Goal: Task Accomplishment & Management: Use online tool/utility

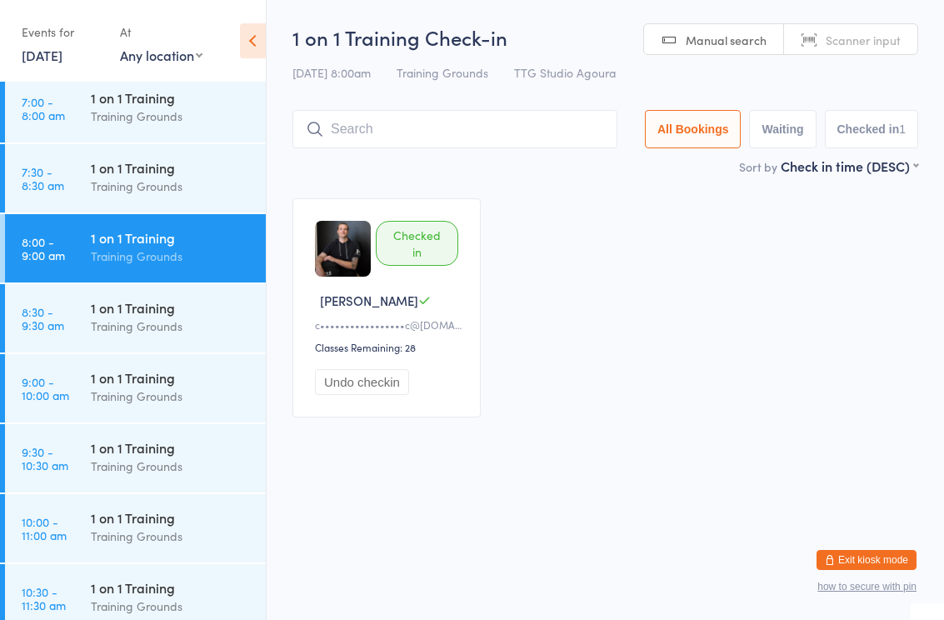
scroll to position [453, 0]
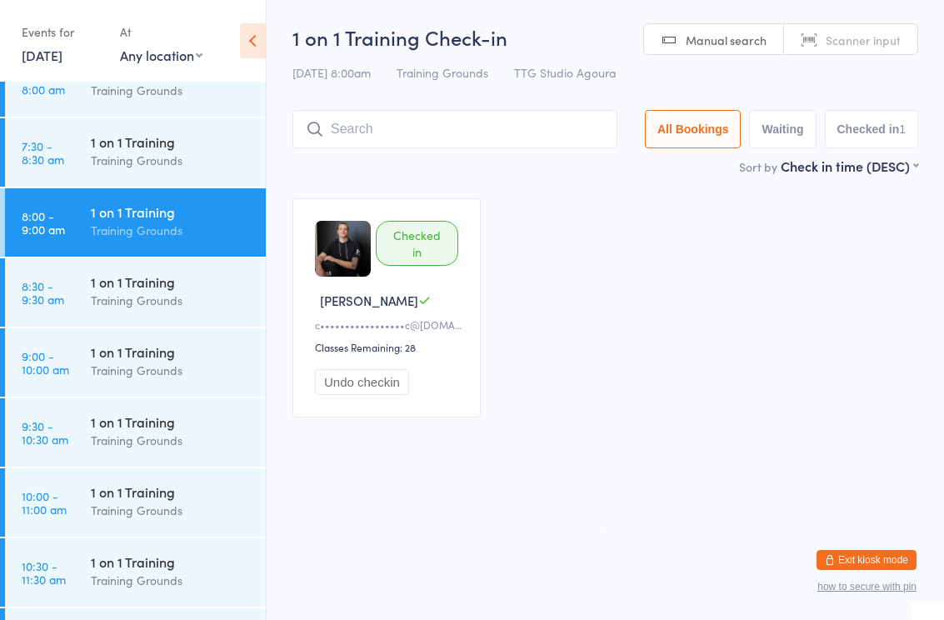
click at [172, 267] on div "1 on 1 Training Training Grounds" at bounding box center [178, 291] width 175 height 66
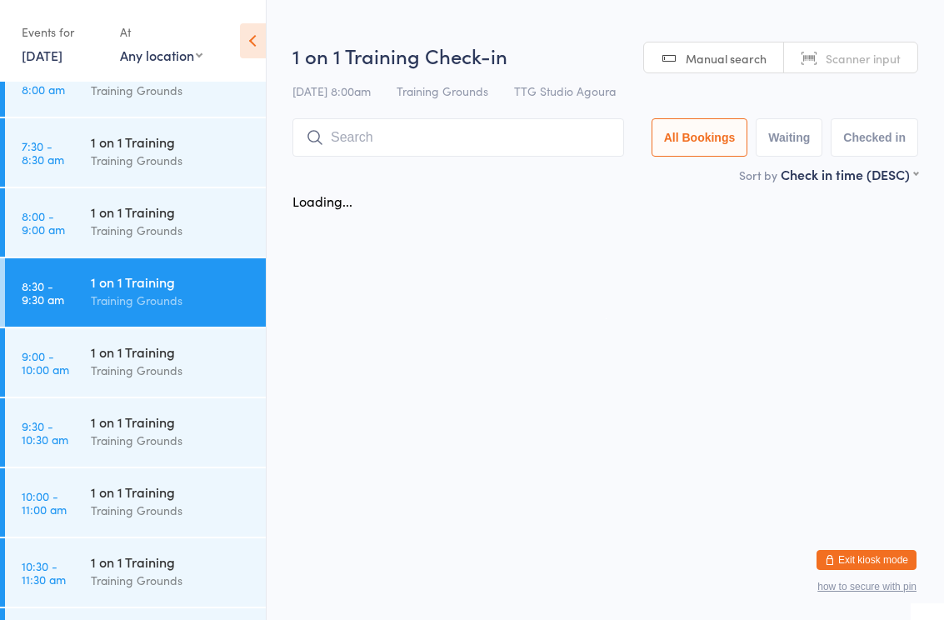
click at [395, 135] on input "search" at bounding box center [458, 137] width 332 height 38
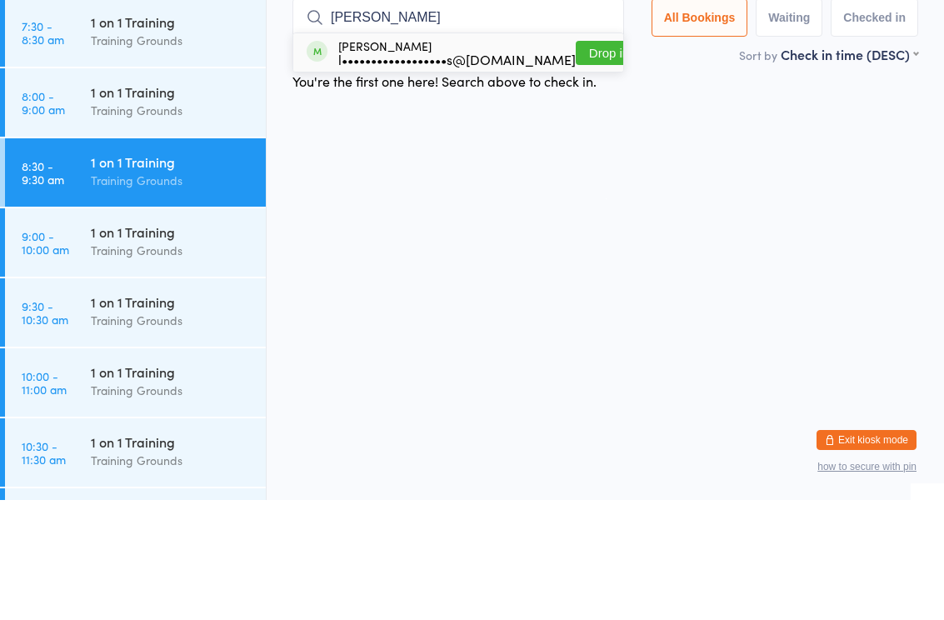
type input "Jess"
click at [460, 159] on div "Jessi Laird l••••••••••••••••••s@gmail.com" at bounding box center [456, 172] width 237 height 27
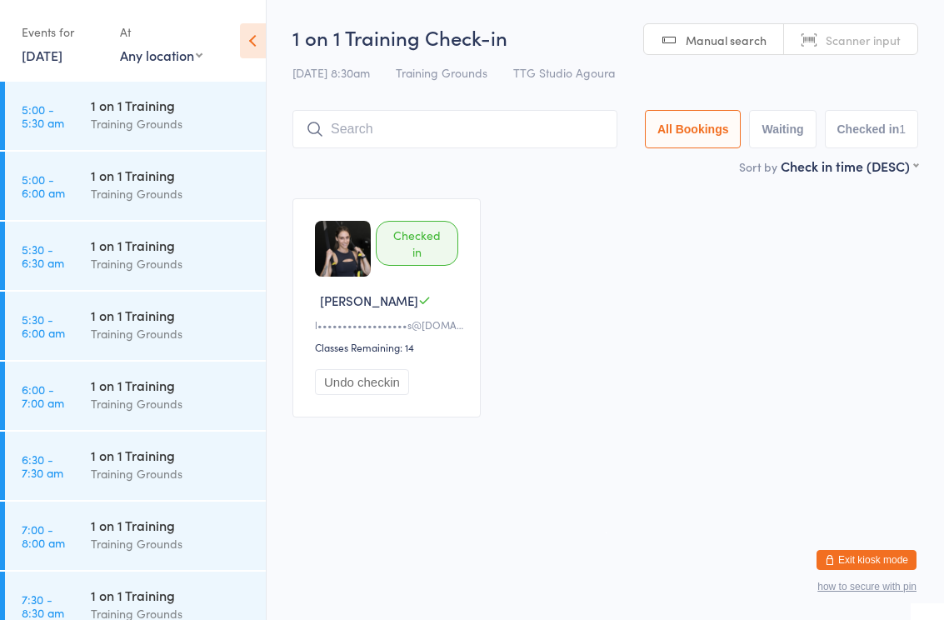
click at [531, 496] on html "You have now entered Kiosk Mode. Members will be able to check themselves in us…" at bounding box center [472, 310] width 944 height 620
click at [513, 500] on html "You have now entered Kiosk Mode. Members will be able to check themselves in us…" at bounding box center [472, 310] width 944 height 620
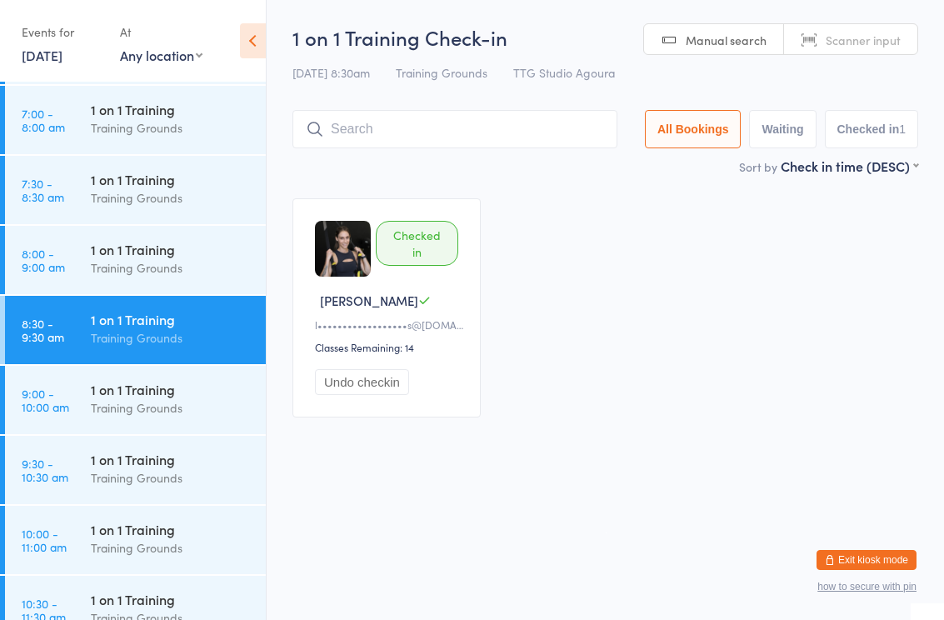
scroll to position [418, 0]
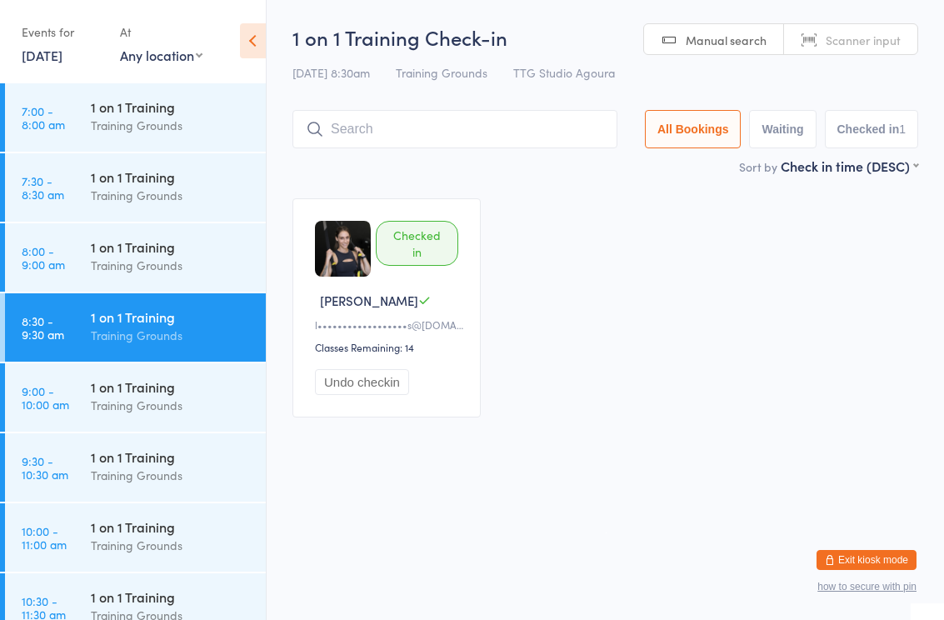
click at [187, 403] on div "Training Grounds" at bounding box center [171, 405] width 161 height 19
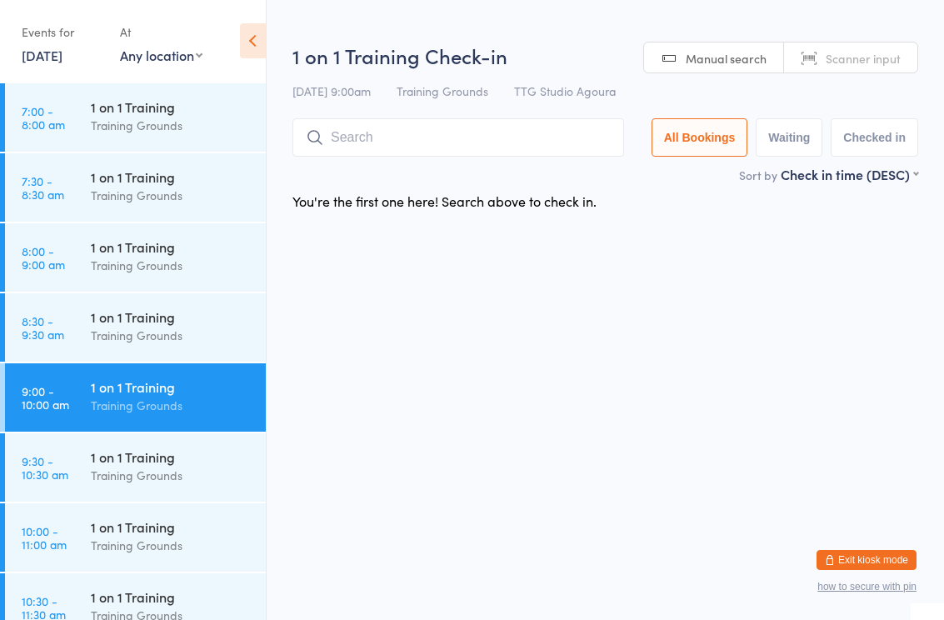
click at [478, 141] on input "search" at bounding box center [458, 137] width 332 height 38
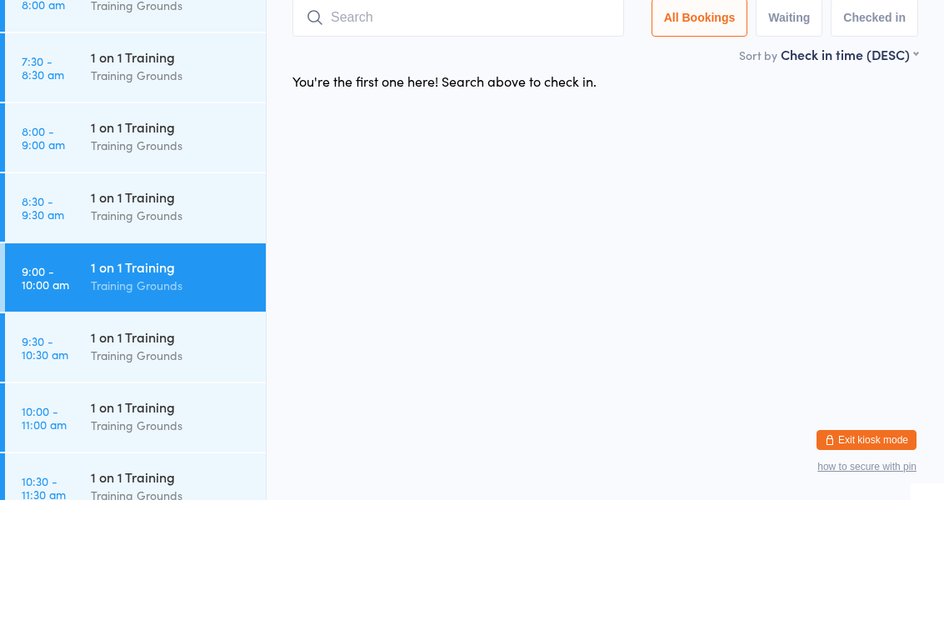
type input "N"
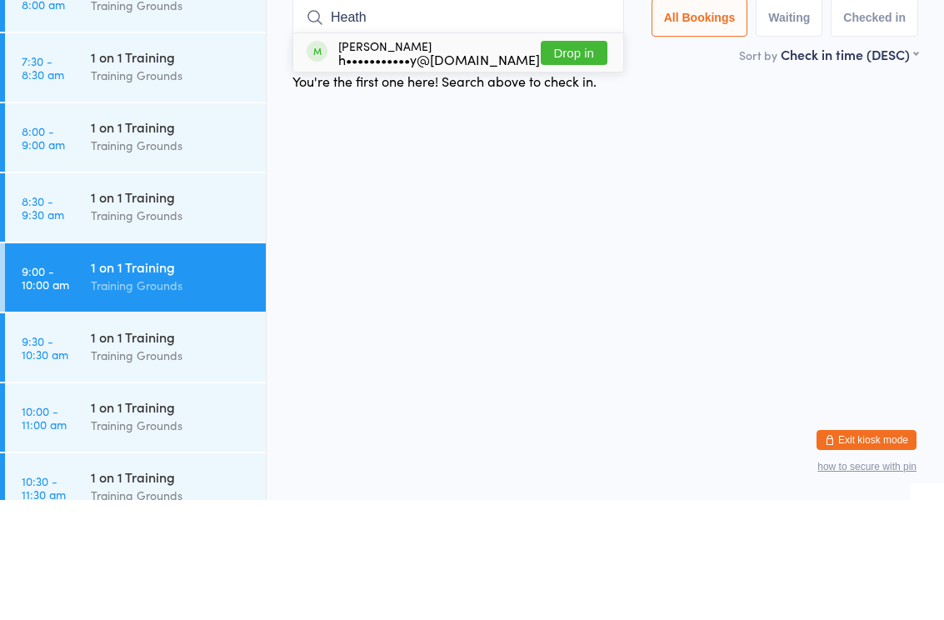
type input "Heath"
click at [587, 161] on button "Drop in" at bounding box center [574, 173] width 67 height 24
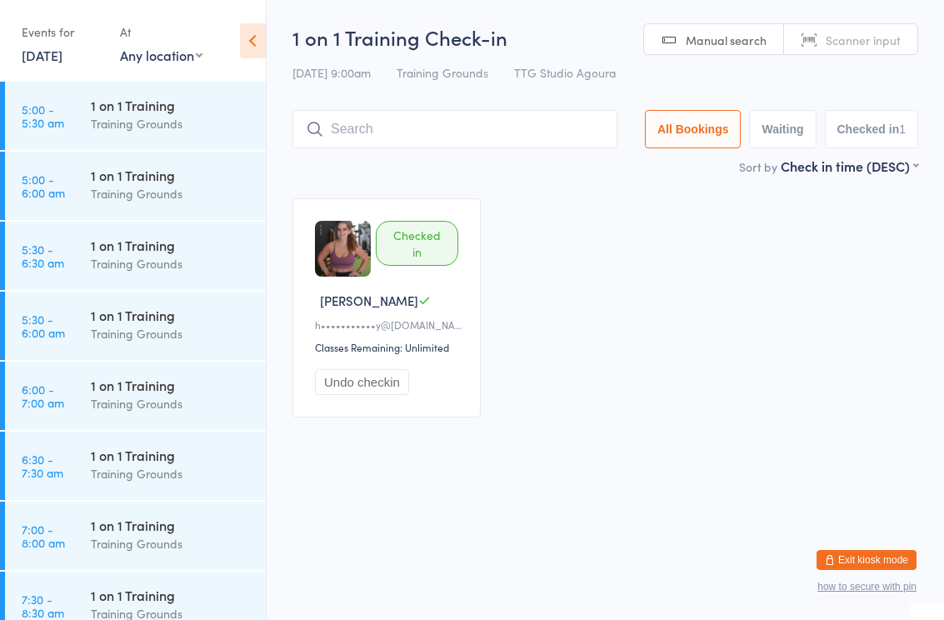
click at [592, 432] on div "Checked in Heather M h•••••••••••y@twc.com Classes Remaining: Unlimited Undo ch…" at bounding box center [605, 307] width 656 height 249
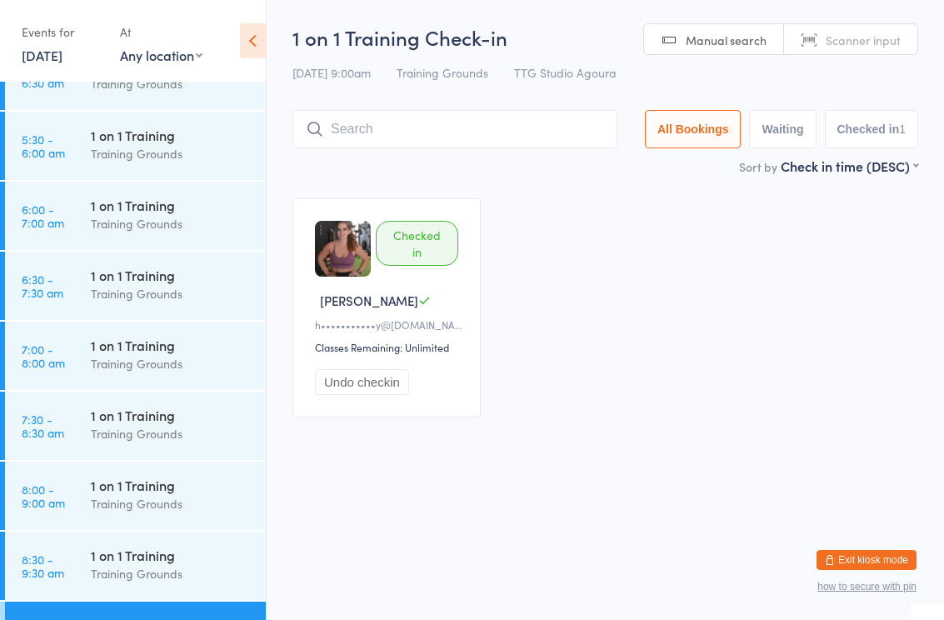
scroll to position [237, 0]
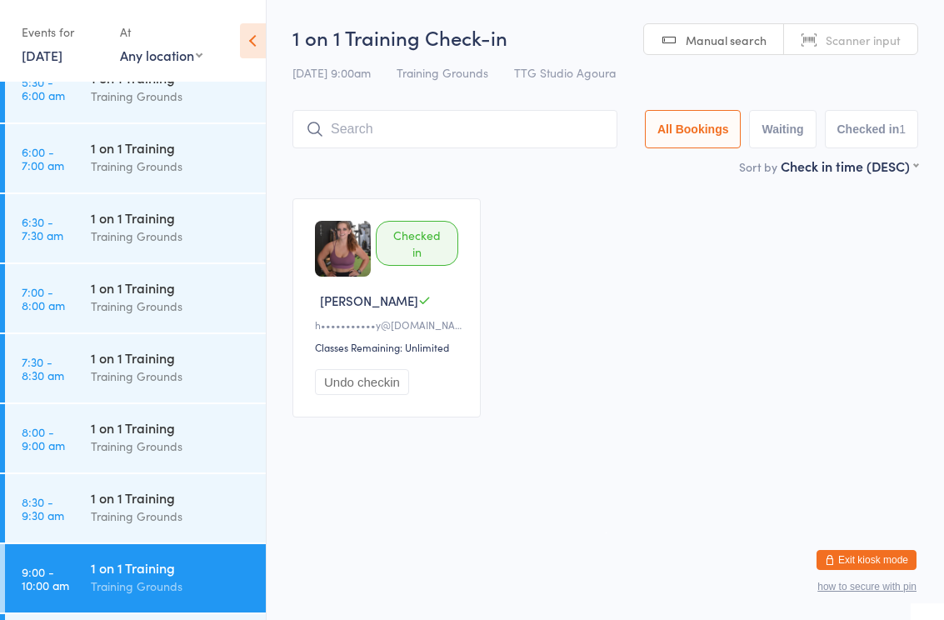
click at [137, 303] on div "Training Grounds" at bounding box center [171, 306] width 161 height 19
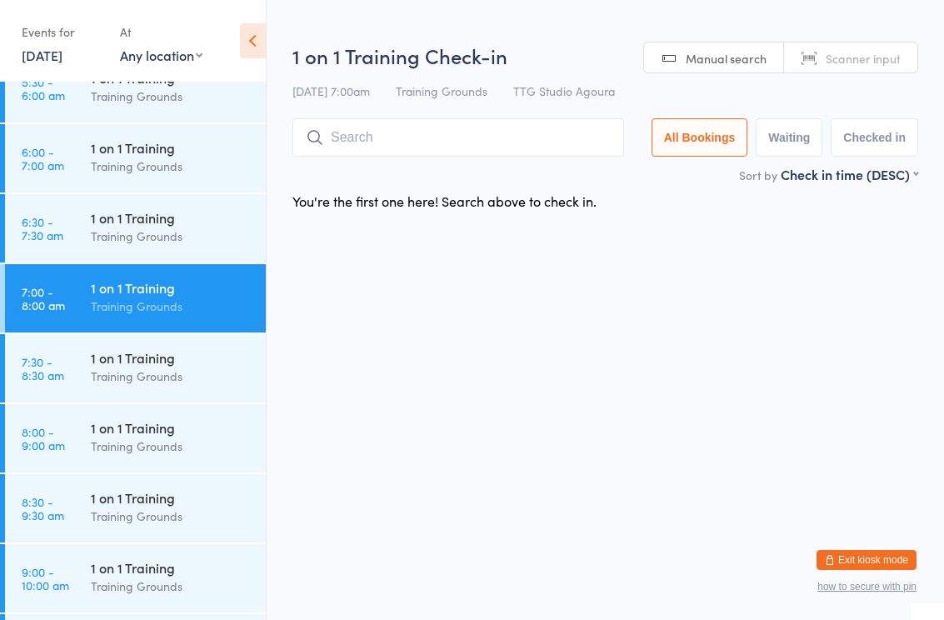
click at [172, 443] on div "Training Grounds" at bounding box center [171, 445] width 161 height 19
